Goal: Task Accomplishment & Management: Manage account settings

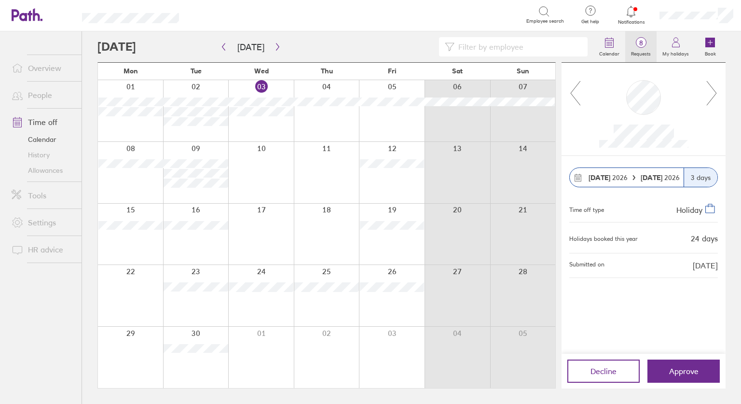
click at [635, 54] on label "Requests" at bounding box center [640, 52] width 31 height 9
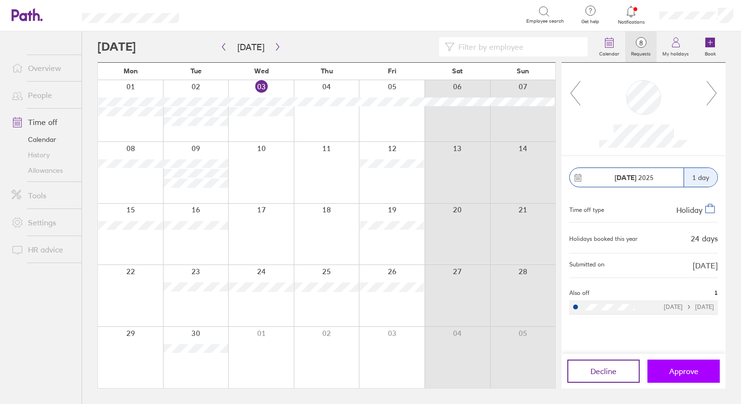
click at [678, 368] on span "Approve" at bounding box center [683, 371] width 29 height 9
click at [681, 376] on button "Approve" at bounding box center [683, 370] width 72 height 23
click at [675, 373] on span "Approve" at bounding box center [683, 371] width 29 height 9
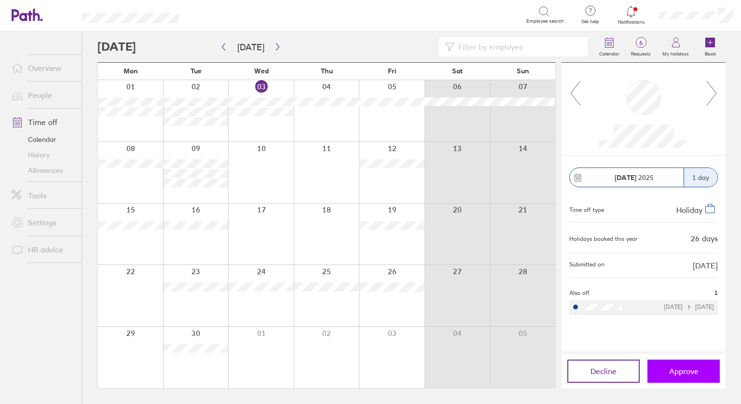
click at [675, 373] on span "Approve" at bounding box center [683, 371] width 29 height 9
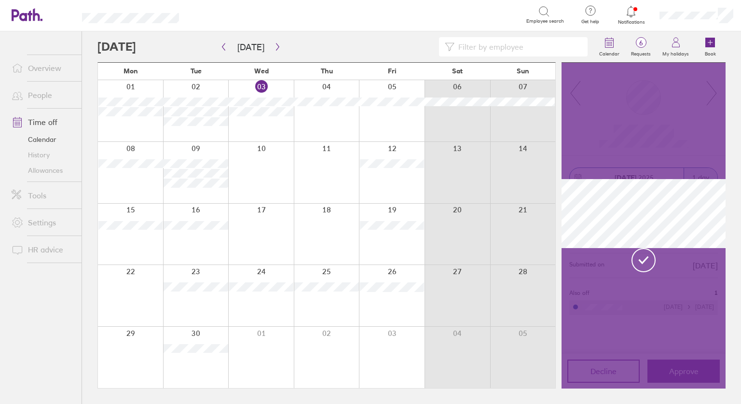
drag, startPoint x: 675, startPoint y: 373, endPoint x: 707, endPoint y: 140, distance: 235.1
click at [707, 140] on div at bounding box center [643, 226] width 164 height 326
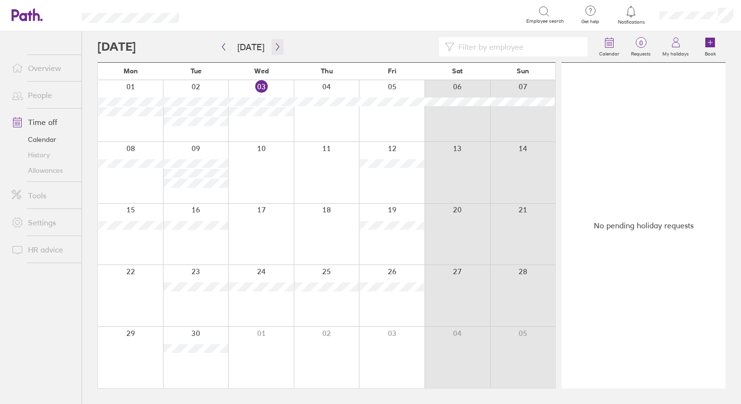
click at [274, 46] on icon "button" at bounding box center [277, 47] width 7 height 8
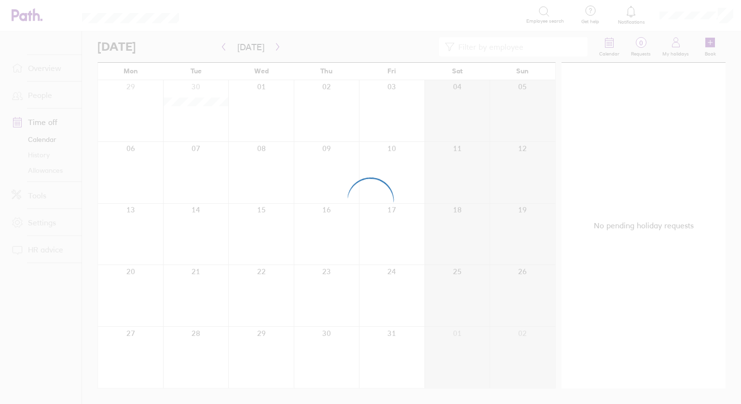
click at [45, 167] on div at bounding box center [370, 202] width 741 height 404
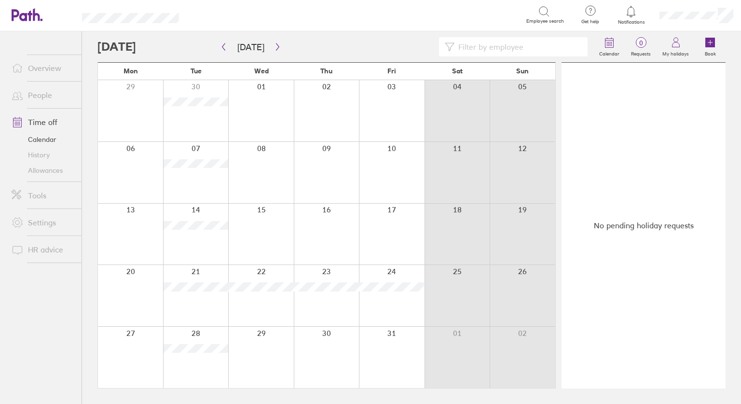
click at [42, 171] on link "Allowances" at bounding box center [43, 170] width 78 height 15
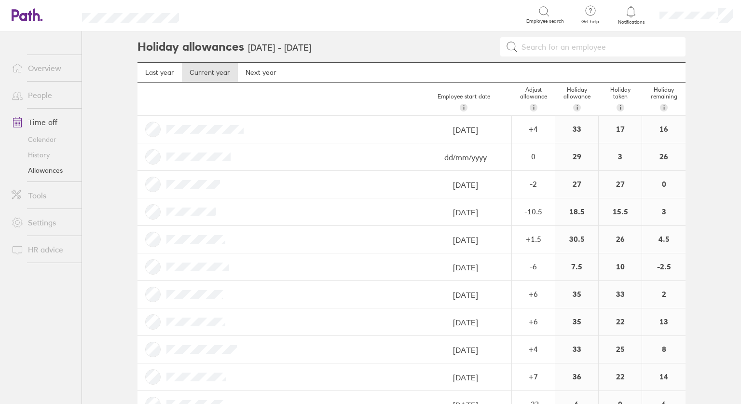
click at [44, 64] on link "Overview" at bounding box center [43, 67] width 78 height 19
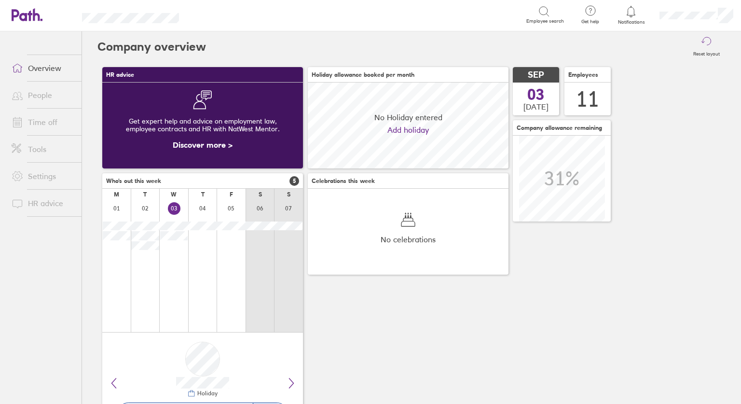
scroll to position [86, 201]
click at [575, 299] on div "HR advice Get expert help and advice on employment law, employee contracts and …" at bounding box center [411, 250] width 628 height 376
click at [48, 123] on link "Time off" at bounding box center [43, 121] width 78 height 19
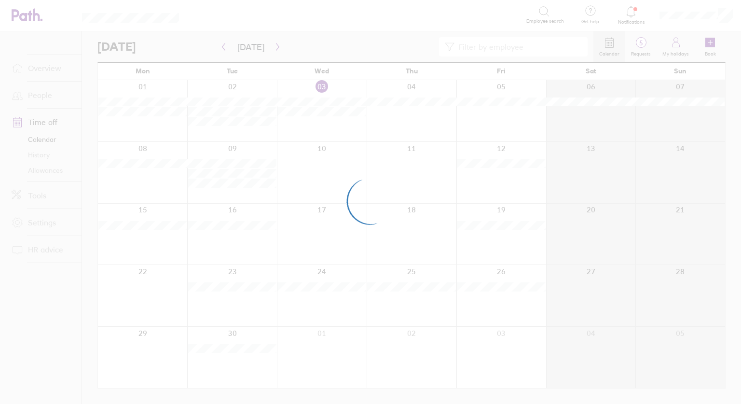
click at [38, 167] on div at bounding box center [370, 202] width 741 height 404
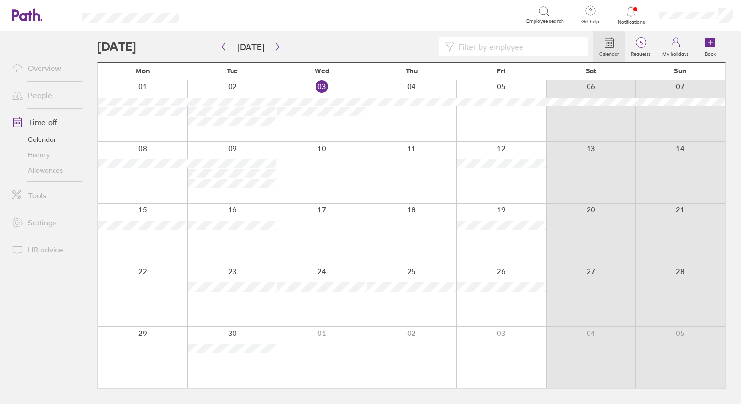
click at [59, 170] on link "Allowances" at bounding box center [43, 170] width 78 height 15
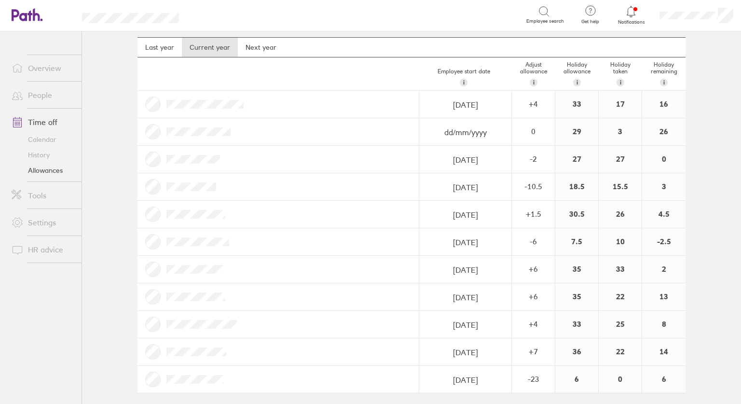
scroll to position [28, 0]
